Goal: Information Seeking & Learning: Check status

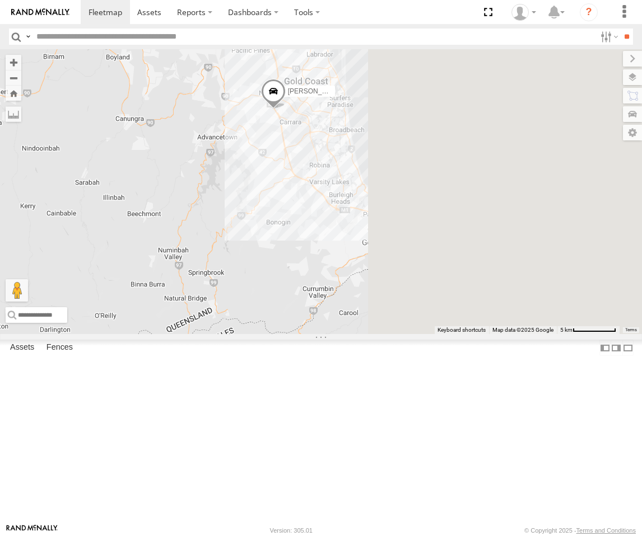
drag, startPoint x: 526, startPoint y: 207, endPoint x: 387, endPoint y: 237, distance: 142.6
click at [387, 239] on div "FFT59L - Corolla Hatch Roy - Dark Green" at bounding box center [321, 191] width 642 height 285
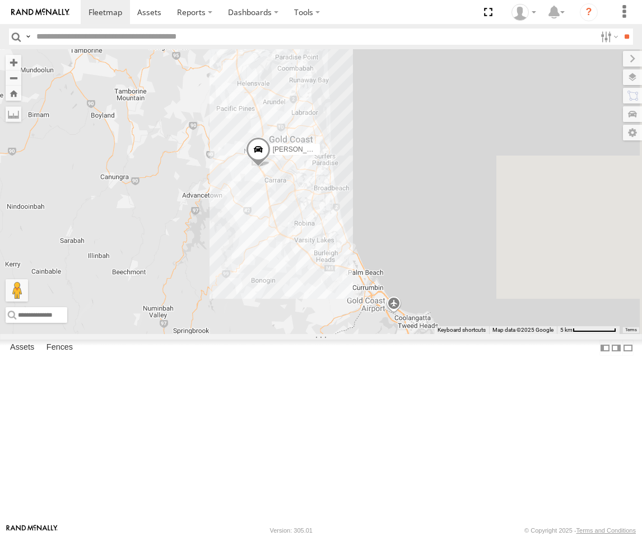
drag, startPoint x: 478, startPoint y: 106, endPoint x: 469, endPoint y: 163, distance: 57.2
click at [469, 163] on div "FFT59L - Corolla Hatch Roy - Dark Green Squeak - Dark Green Brisbane Spare - Fo…" at bounding box center [321, 191] width 642 height 285
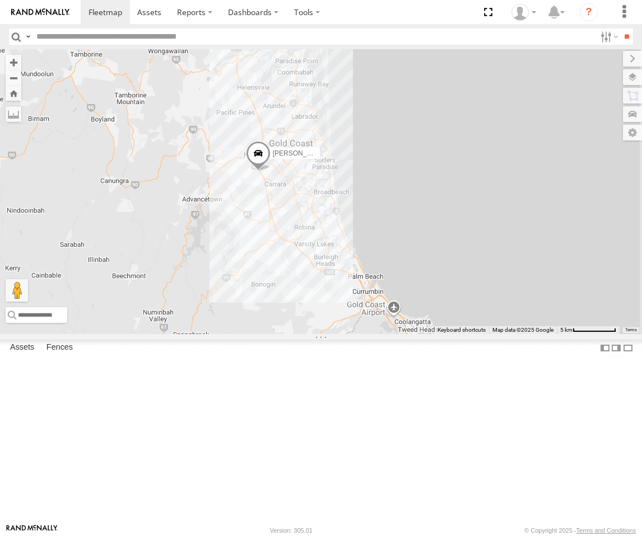
click at [0, 0] on div "[GEOGRAPHIC_DATA]" at bounding box center [0, 0] width 0 height 0
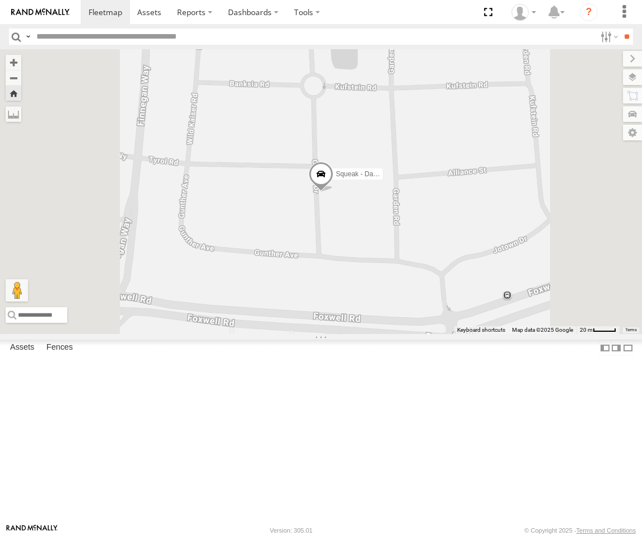
click at [333, 191] on span at bounding box center [320, 176] width 25 height 30
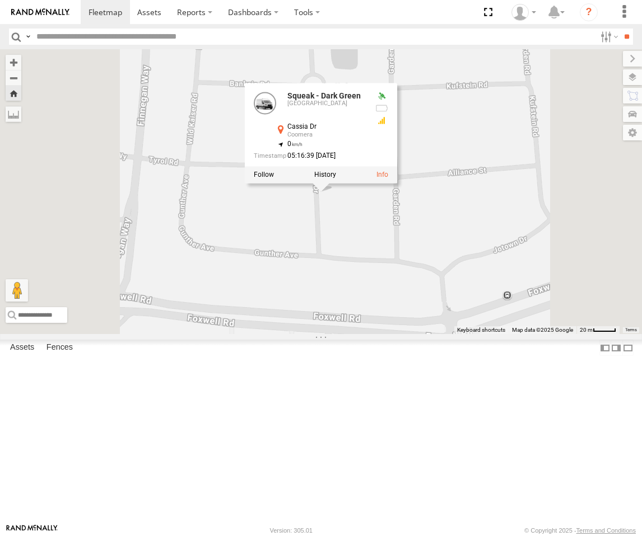
click at [366, 160] on div "05:16:39 [DATE]" at bounding box center [310, 155] width 112 height 7
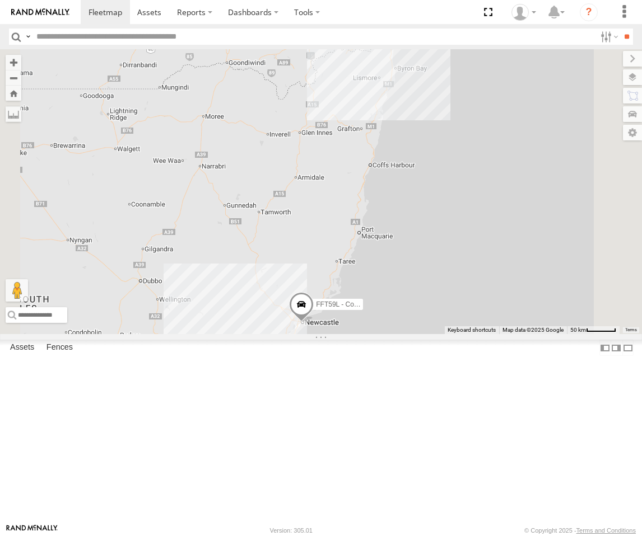
click at [0, 0] on div "Squeak - Dark Green" at bounding box center [0, 0] width 0 height 0
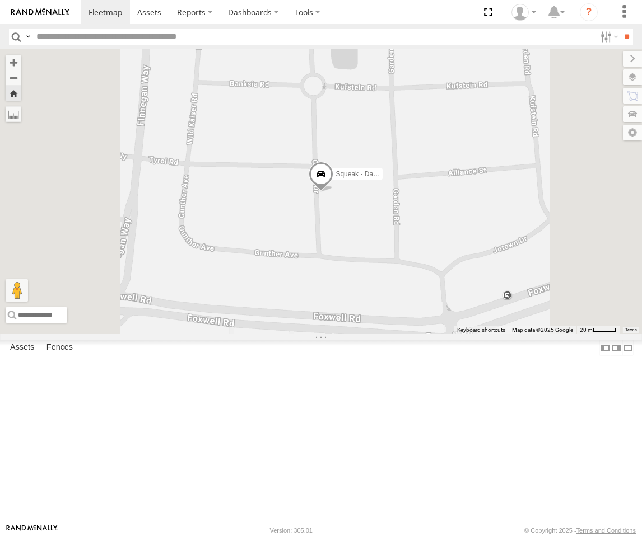
click at [333, 191] on span at bounding box center [320, 176] width 25 height 30
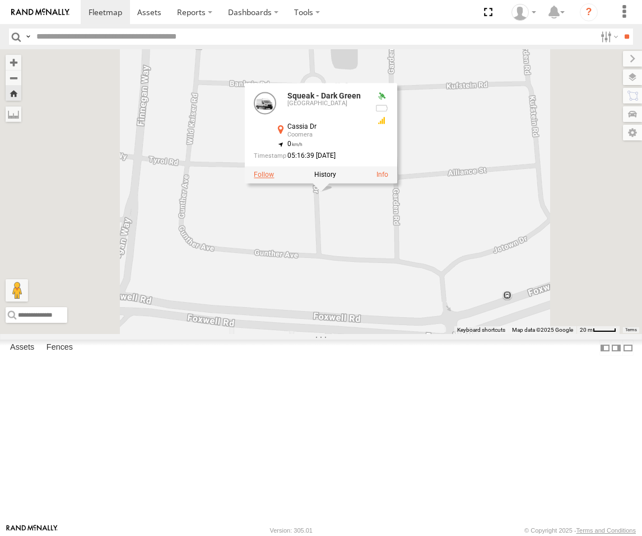
click at [274, 179] on label at bounding box center [264, 175] width 20 height 8
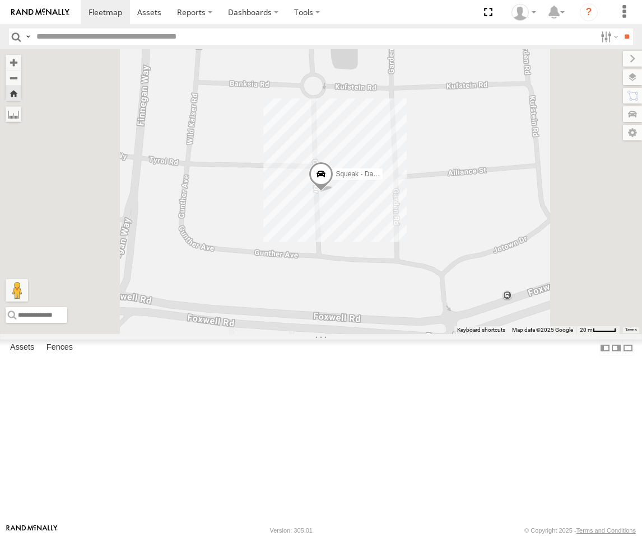
click at [333, 191] on span at bounding box center [320, 176] width 25 height 30
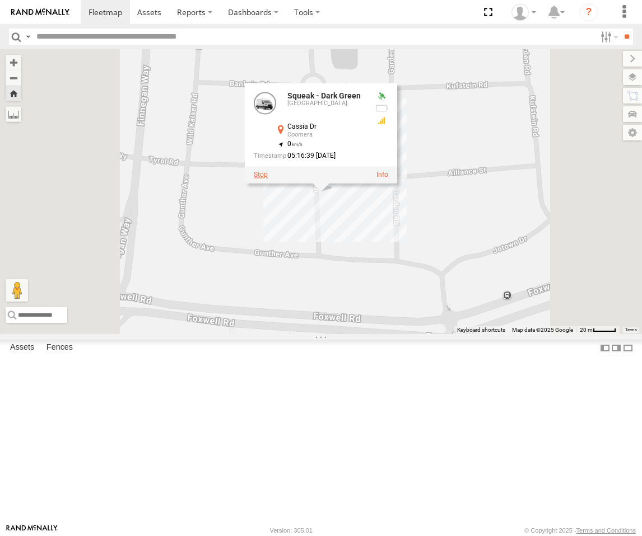
click at [268, 179] on label at bounding box center [261, 175] width 14 height 8
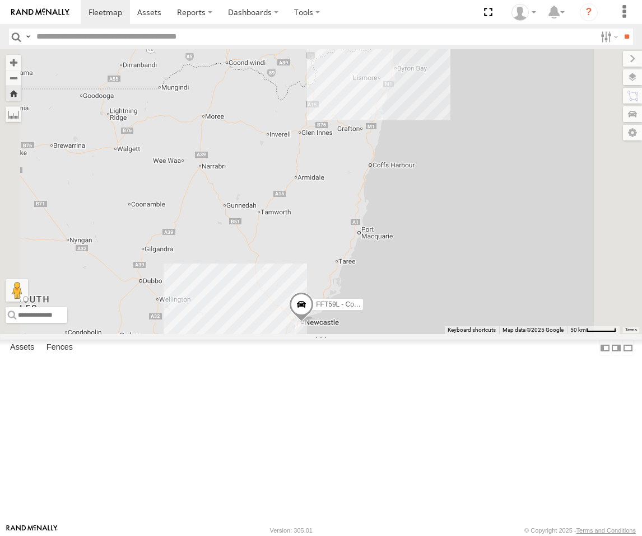
click at [0, 0] on div "[PERSON_NAME] - Dark Green" at bounding box center [0, 0] width 0 height 0
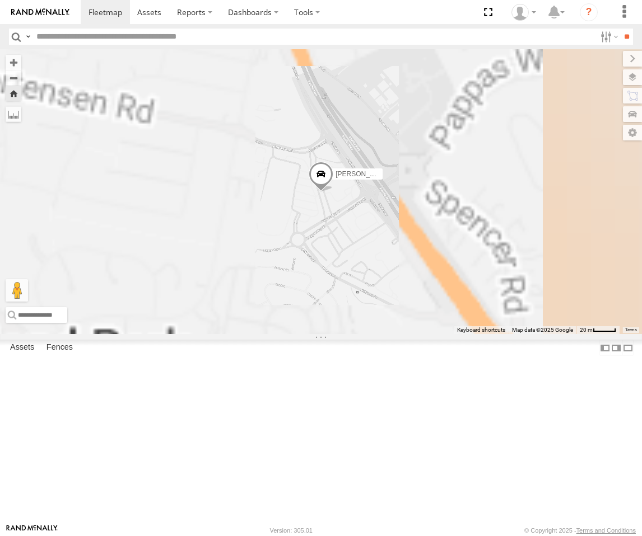
click at [333, 191] on span at bounding box center [320, 176] width 25 height 30
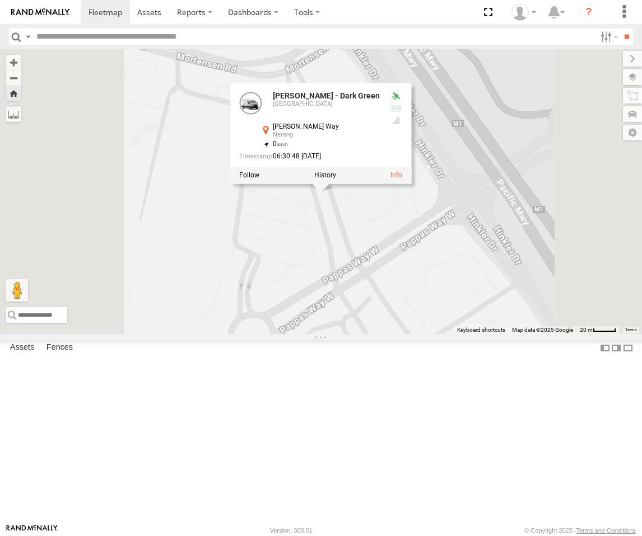
drag, startPoint x: 484, startPoint y: 330, endPoint x: 388, endPoint y: 333, distance: 96.3
click at [389, 333] on div "[PERSON_NAME] - Dark [PERSON_NAME] - Dark Green Brisbane [PERSON_NAME] Way Nera…" at bounding box center [321, 191] width 642 height 285
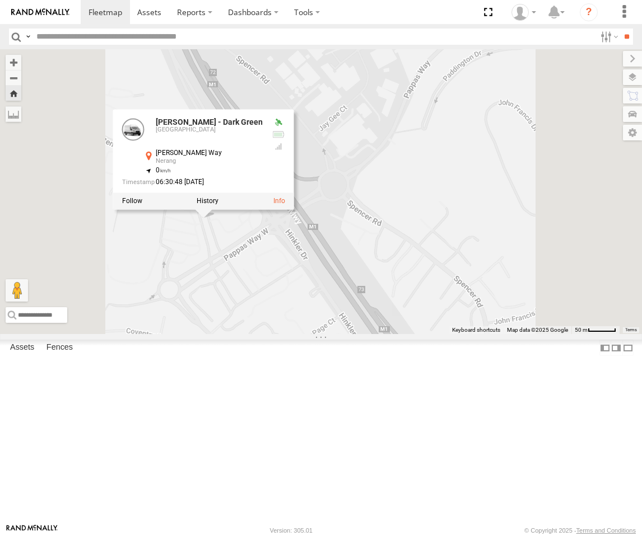
click at [387, 331] on div "[PERSON_NAME] - Dark [PERSON_NAME] - Dark Green Brisbane [PERSON_NAME] Way Nera…" at bounding box center [321, 191] width 642 height 285
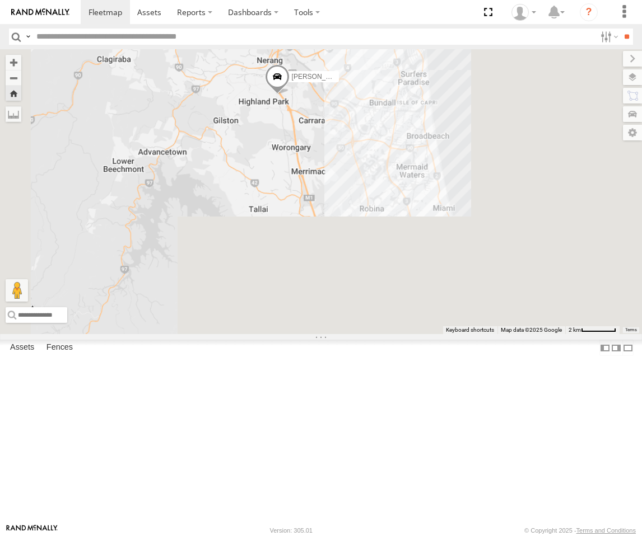
drag, startPoint x: 450, startPoint y: 262, endPoint x: 415, endPoint y: 123, distance: 143.5
click at [415, 123] on div "[PERSON_NAME] - Dark Green" at bounding box center [321, 191] width 642 height 285
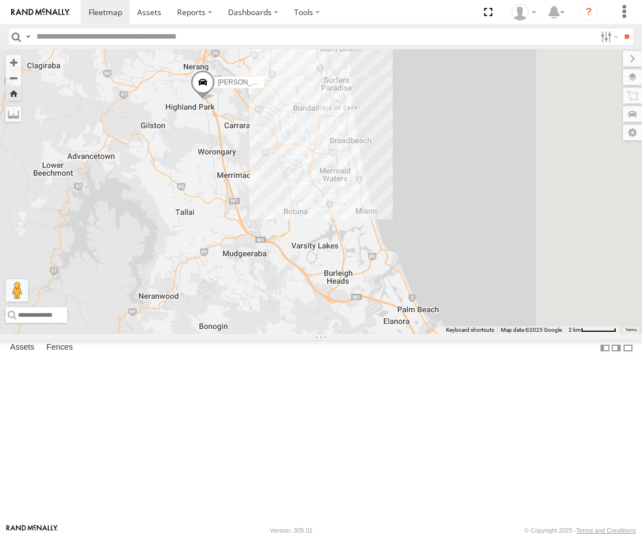
drag, startPoint x: 508, startPoint y: 232, endPoint x: 480, endPoint y: 408, distance: 178.6
click at [480, 334] on div "[PERSON_NAME] - Dark Green" at bounding box center [321, 191] width 642 height 285
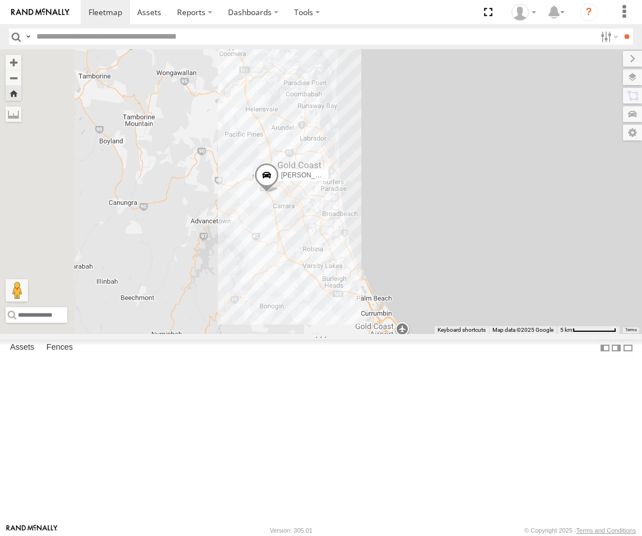
drag, startPoint x: 450, startPoint y: 330, endPoint x: 461, endPoint y: 357, distance: 29.3
click at [461, 334] on div "[PERSON_NAME] - Dark Green" at bounding box center [321, 191] width 642 height 285
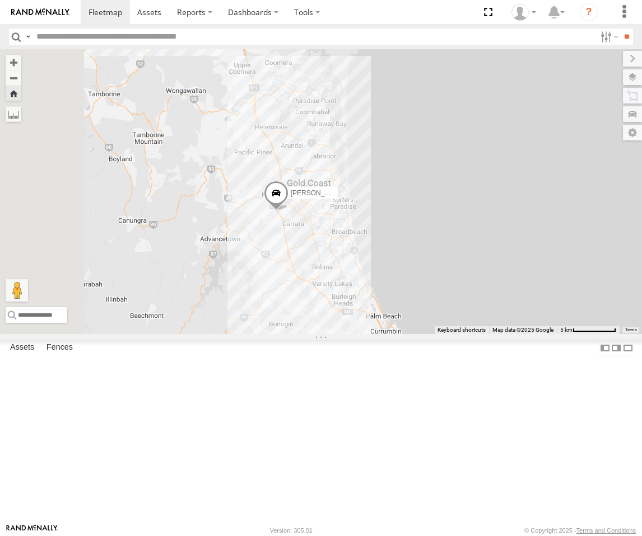
drag, startPoint x: 429, startPoint y: 226, endPoint x: 432, endPoint y: 243, distance: 17.7
click at [432, 243] on div "[PERSON_NAME] - Dark Green" at bounding box center [321, 191] width 642 height 285
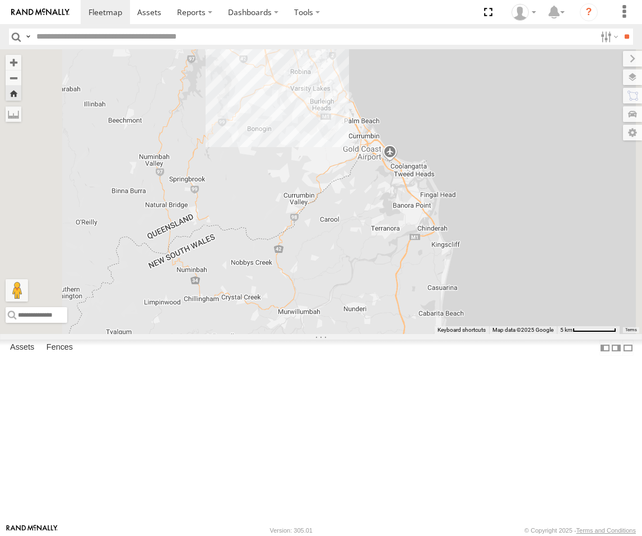
drag, startPoint x: 542, startPoint y: 450, endPoint x: 520, endPoint y: 258, distance: 193.3
click at [520, 258] on div "[PERSON_NAME] - Dark Green" at bounding box center [321, 191] width 642 height 285
click at [0, 0] on div "[GEOGRAPHIC_DATA]" at bounding box center [0, 0] width 0 height 0
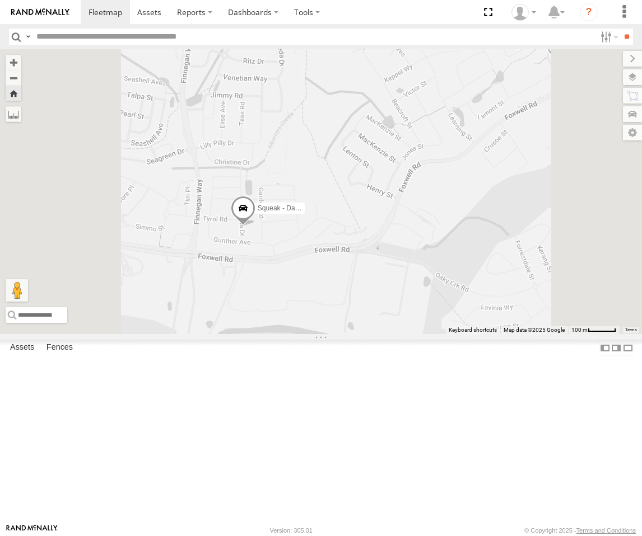
click at [0, 0] on div "Passenger Vehicles" at bounding box center [0, 0] width 0 height 0
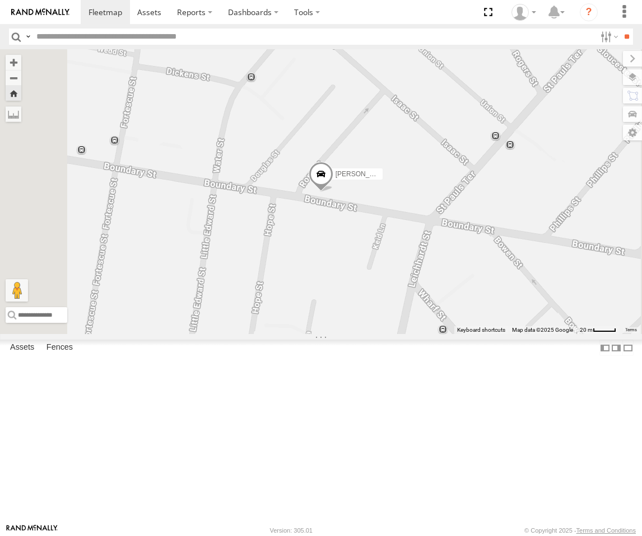
click at [0, 0] on div "[PERSON_NAME] - Yellow [GEOGRAPHIC_DATA]" at bounding box center [0, 0] width 0 height 0
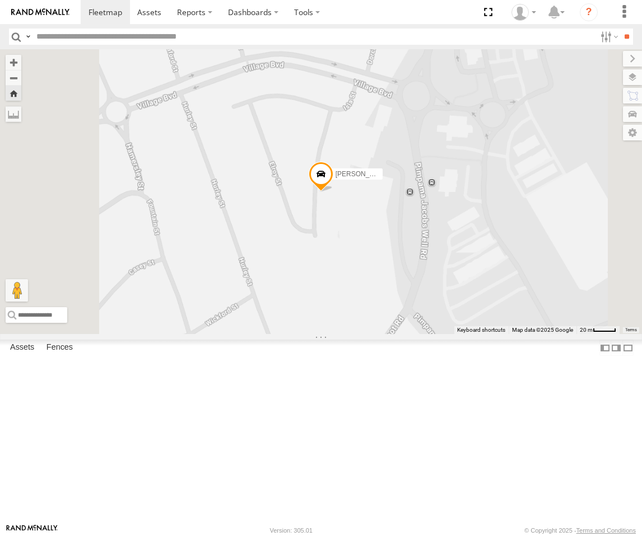
click at [0, 0] on div "Crashed - Mint Green" at bounding box center [0, 0] width 0 height 0
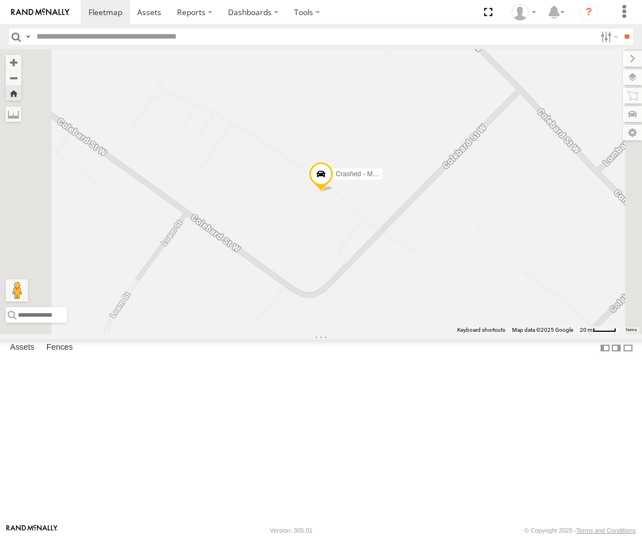
click at [333, 192] on span at bounding box center [320, 177] width 25 height 30
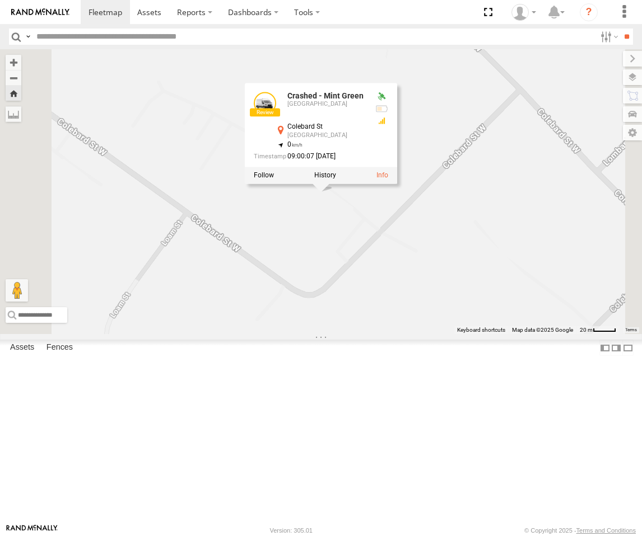
click at [447, 318] on div "Crashed - Mint Green Crashed - Mint Green [GEOGRAPHIC_DATA] [GEOGRAPHIC_DATA] -…" at bounding box center [321, 191] width 642 height 285
